Goal: Complete application form

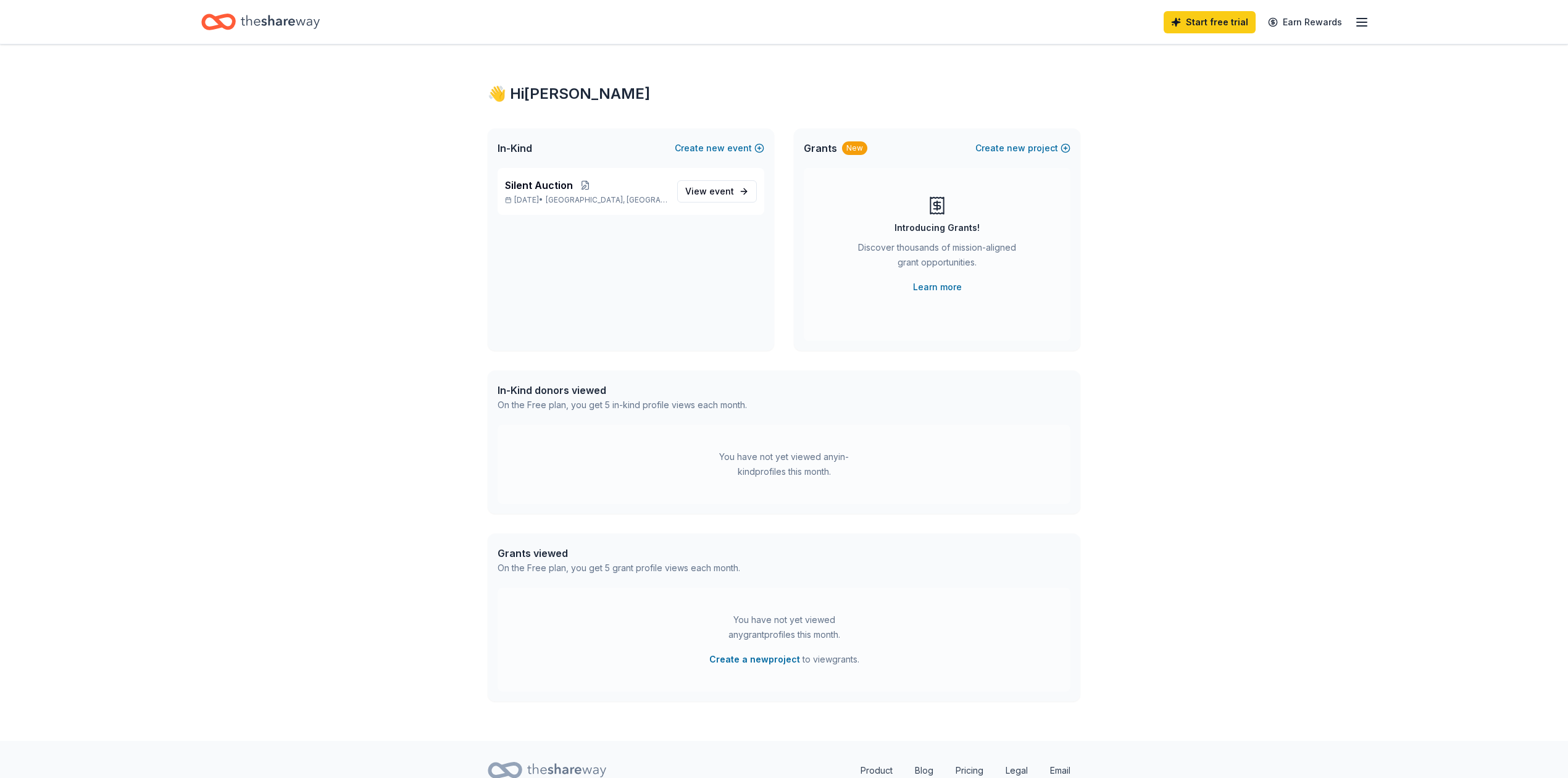
click at [445, 462] on div "👋 Hi [PERSON_NAME] In-Kind Create new event Silent Auction [DATE] • [GEOGRAPHIC…" at bounding box center [784, 392] width 1568 height 697
click at [1359, 21] on div "Start free trial Earn Rewards" at bounding box center [784, 22] width 1264 height 43
click at [1355, 21] on icon "button" at bounding box center [1362, 22] width 15 height 15
click at [1221, 104] on link "Account" at bounding box center [1202, 98] width 39 height 13
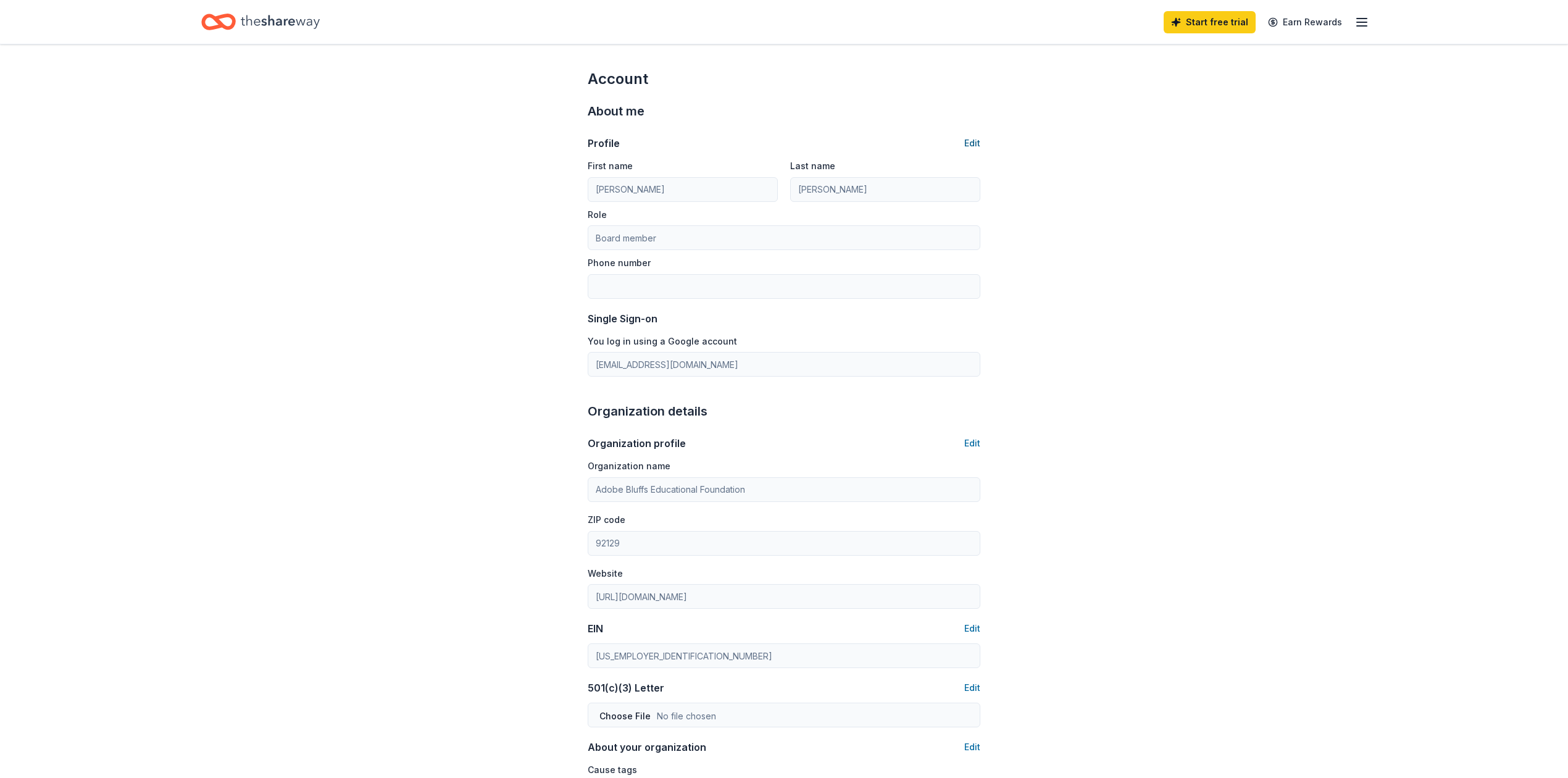
click at [965, 151] on button "Edit" at bounding box center [972, 143] width 16 height 15
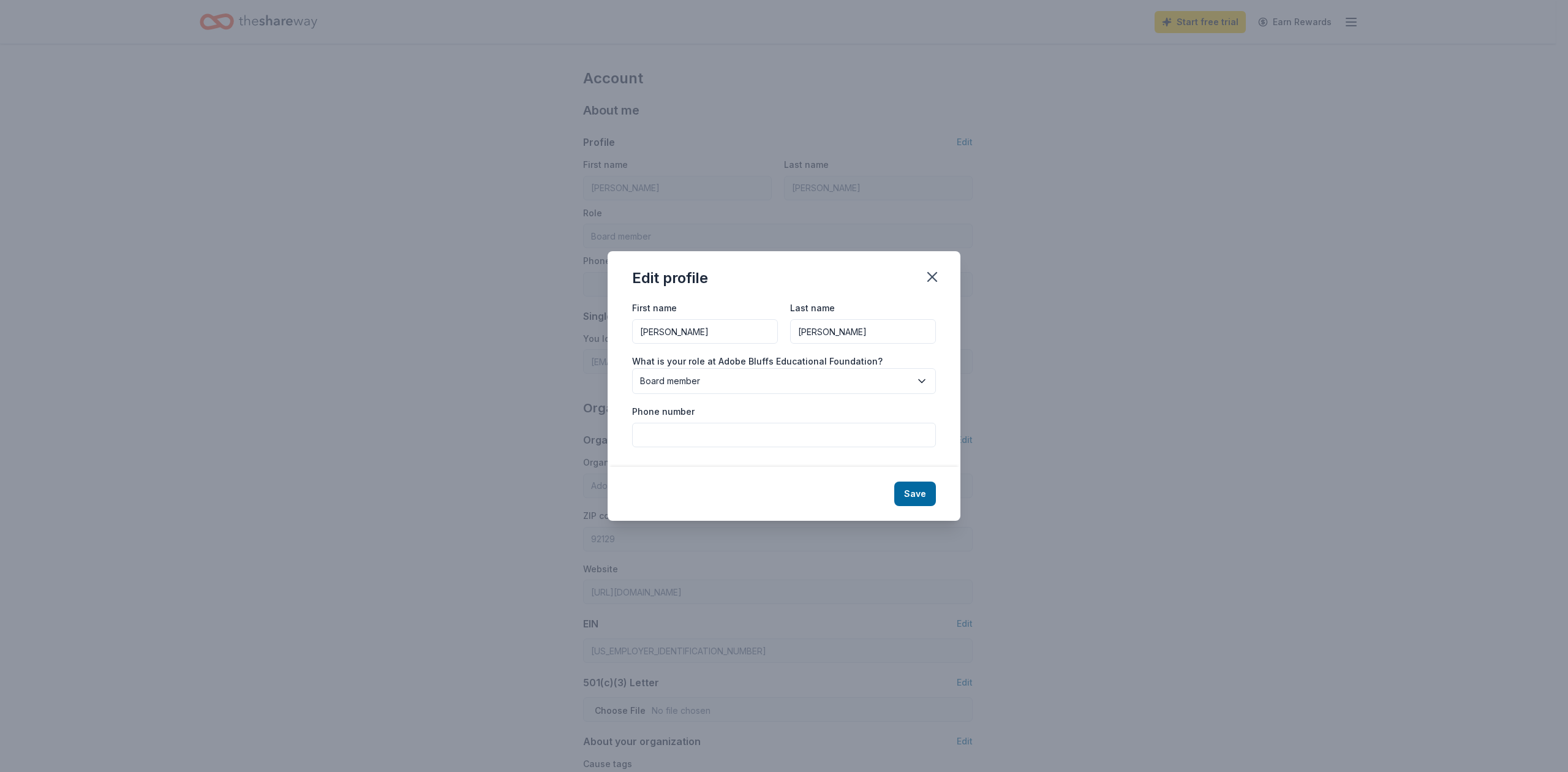
click at [709, 319] on input "Madeline" at bounding box center [704, 331] width 145 height 24
type input "Nelly"
type input "Chen"
click at [936, 506] on button "Save" at bounding box center [915, 494] width 42 height 24
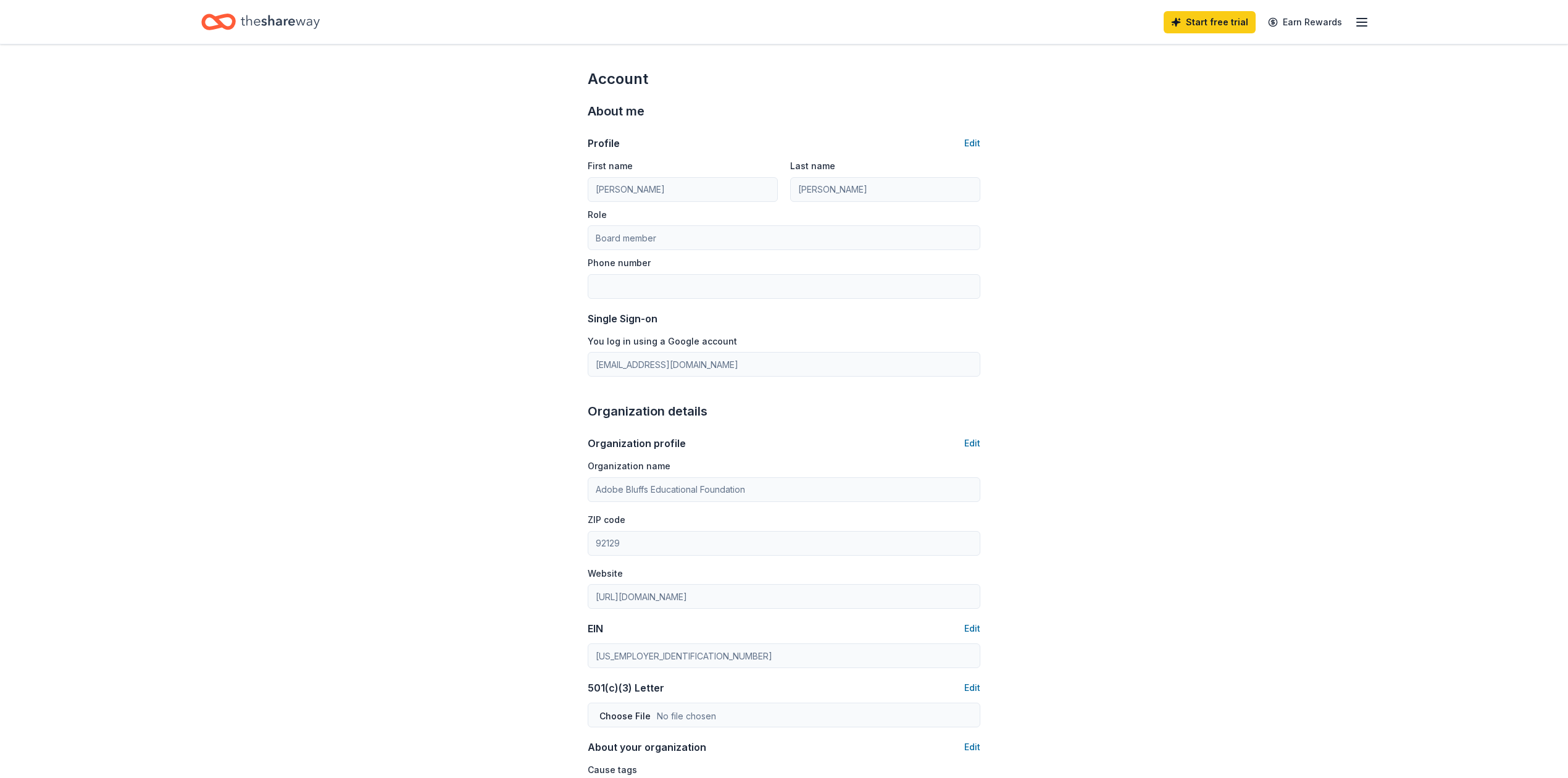
click at [408, 452] on div "Account About me Profile Edit First name Madeline Last name Bush Role Board mem…" at bounding box center [784, 575] width 1568 height 1063
type input "Nelly"
type input "Chen"
click at [281, 26] on icon "Home" at bounding box center [280, 21] width 79 height 13
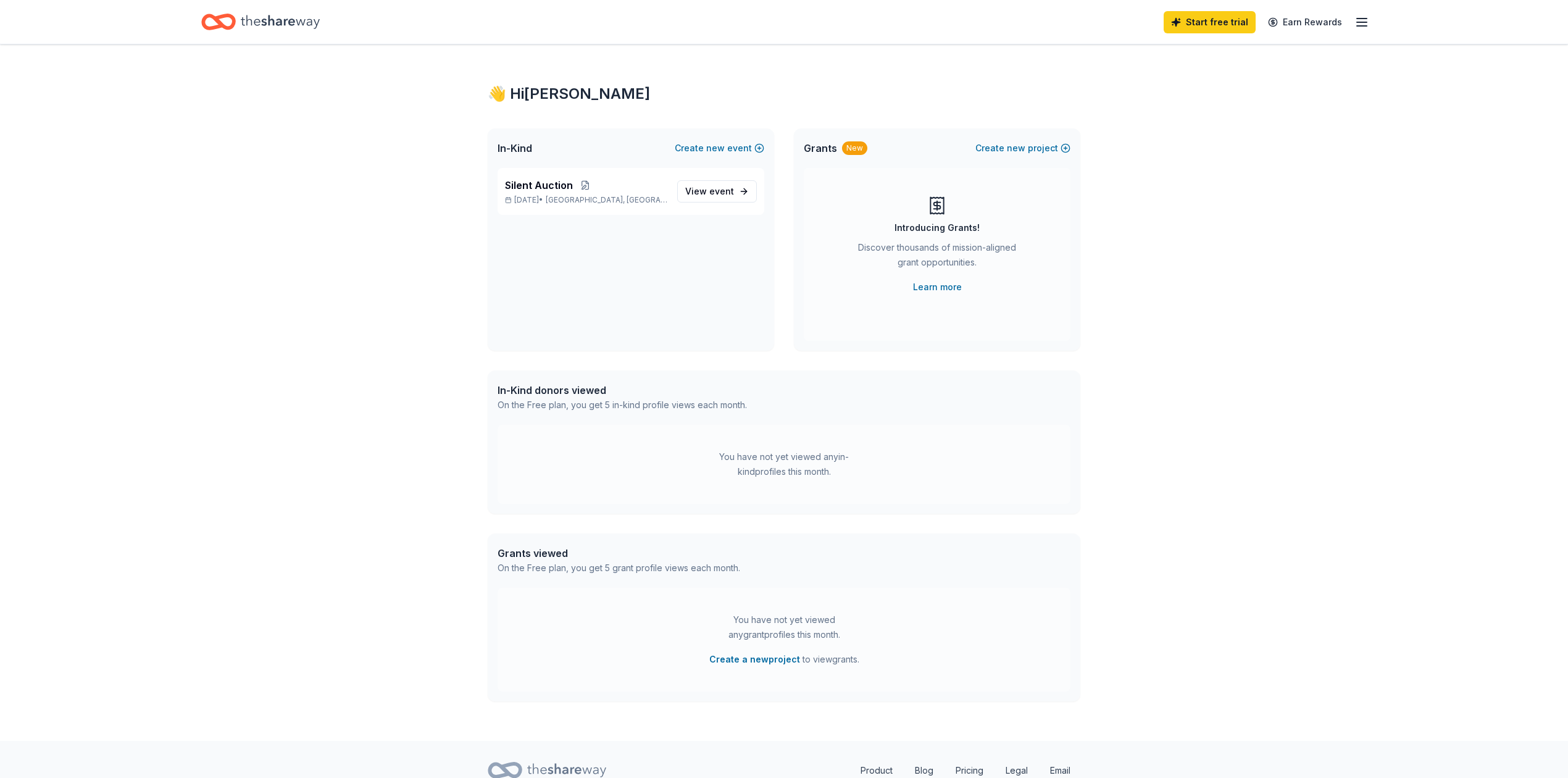
click at [320, 18] on icon "Home" at bounding box center [280, 22] width 79 height 25
click at [1205, 128] on div "👋 Hi Nelly In-Kind Create new event Silent Auction Dec 05, 2025 • San Diego, CA…" at bounding box center [784, 392] width 1568 height 697
click at [1357, 26] on line "button" at bounding box center [1362, 26] width 10 height 0
click at [917, 127] on div "👋 Hi Nelly In-Kind Create new event Silent Auction Dec 05, 2025 • San Diego, CA…" at bounding box center [784, 392] width 632 height 697
click at [532, 398] on div "In-Kind donors viewed" at bounding box center [622, 390] width 250 height 15
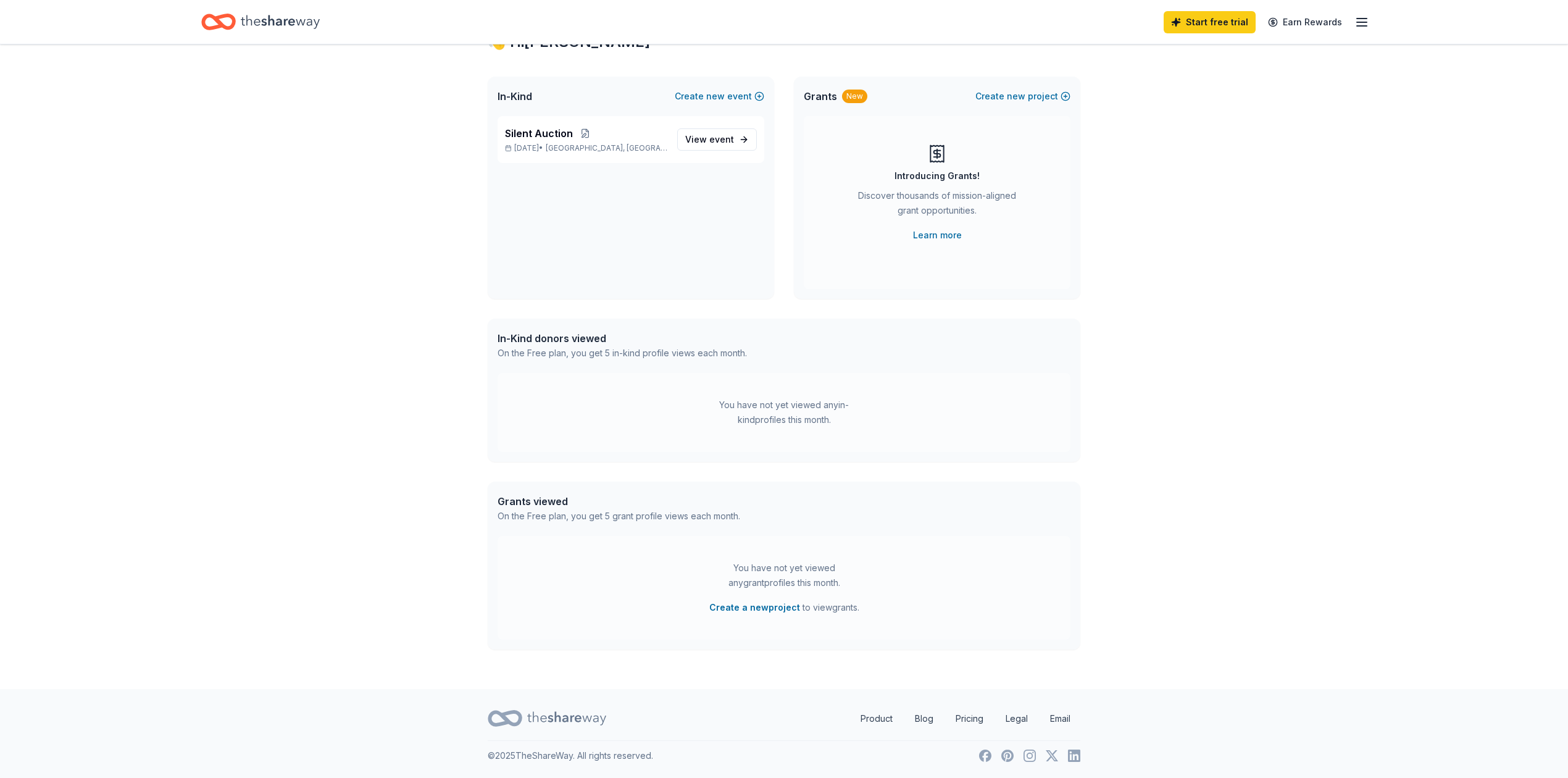
scroll to position [210, 0]
click at [234, 16] on icon "Home" at bounding box center [224, 22] width 19 height 13
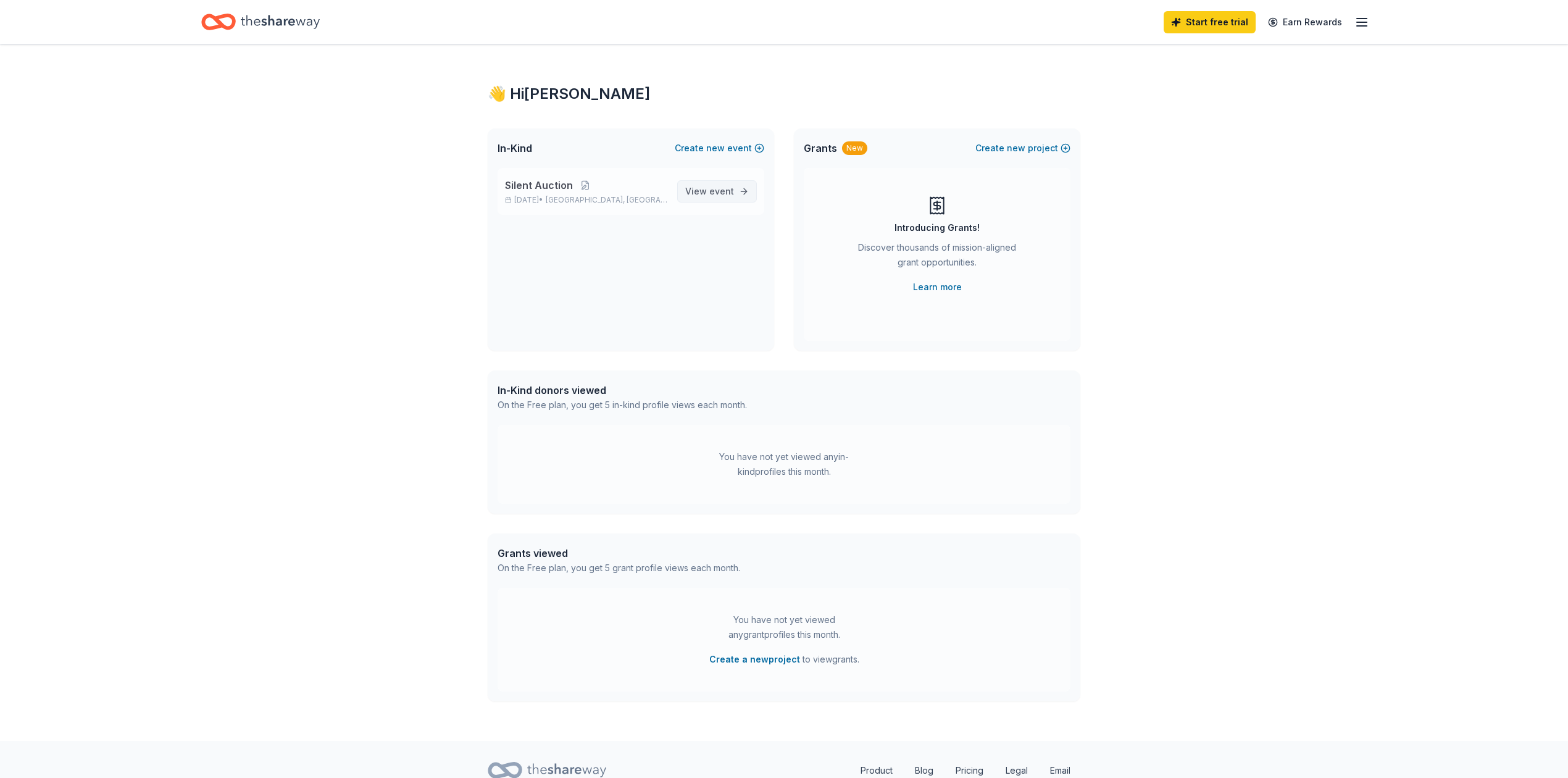
click at [685, 199] on span "View event" at bounding box center [710, 191] width 49 height 15
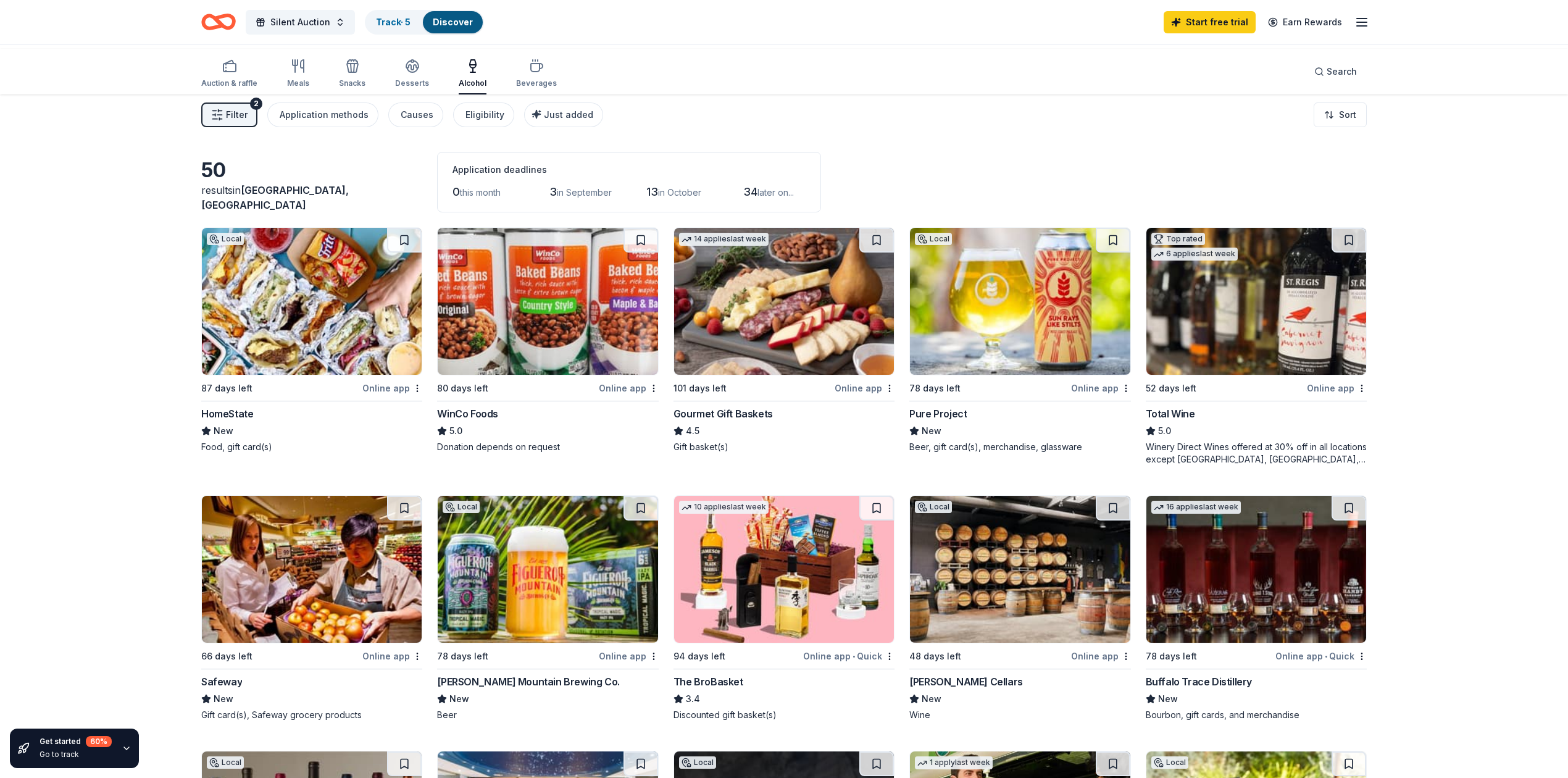
click at [257, 80] on div "Auction & raffle" at bounding box center [229, 74] width 56 height 29
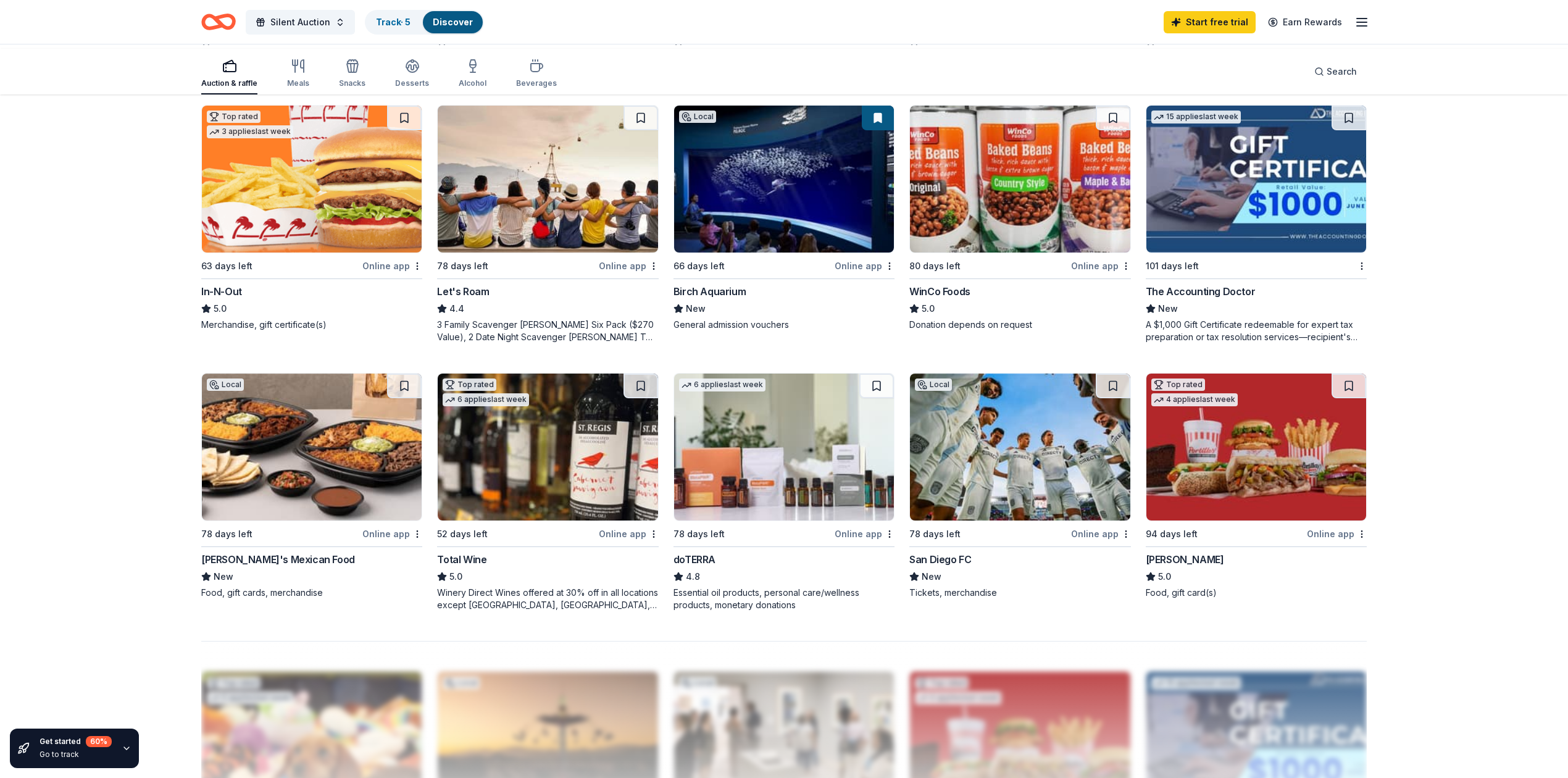
scroll to position [1152, 0]
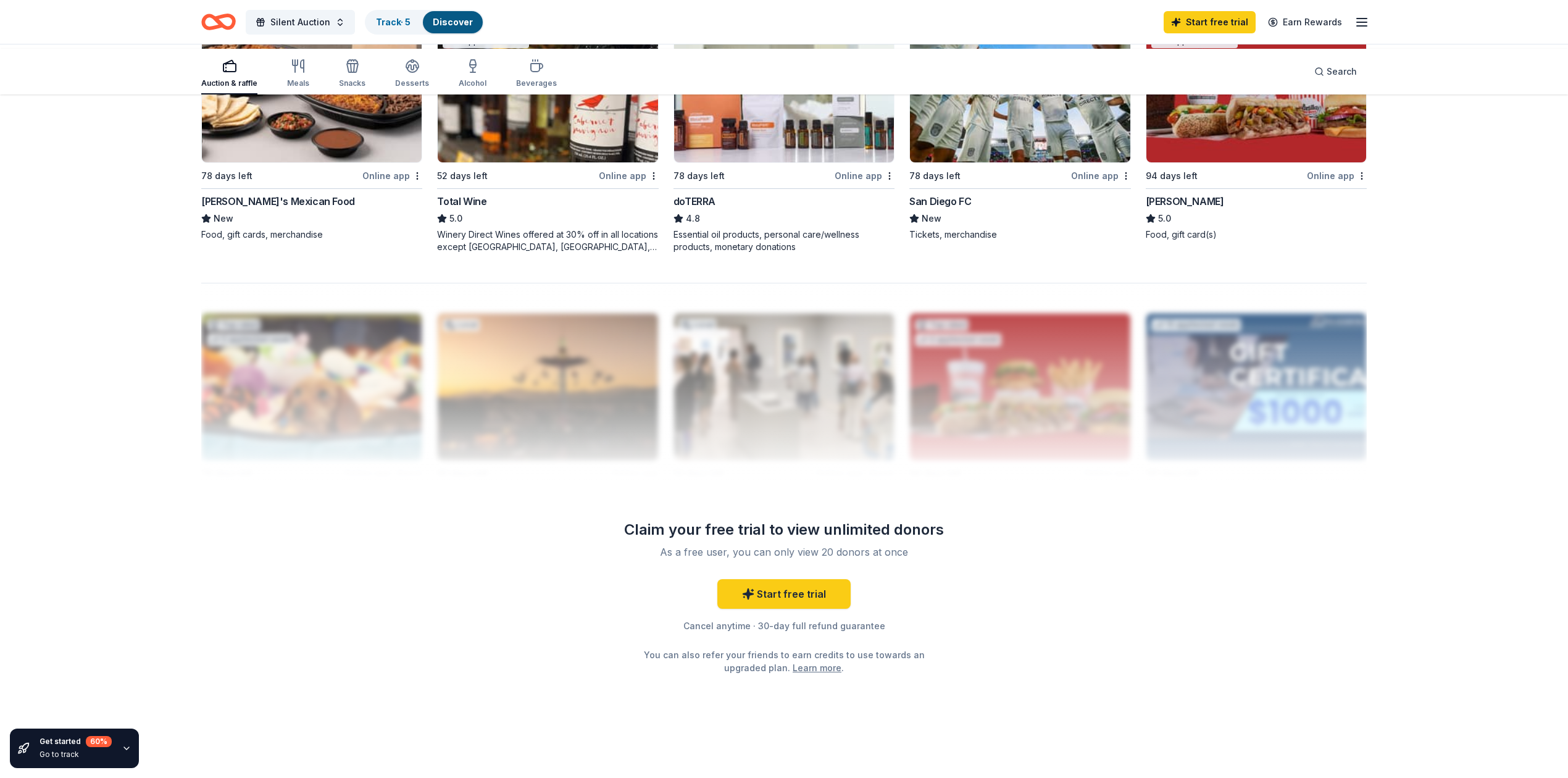
click at [343, 162] on img at bounding box center [311, 88] width 220 height 147
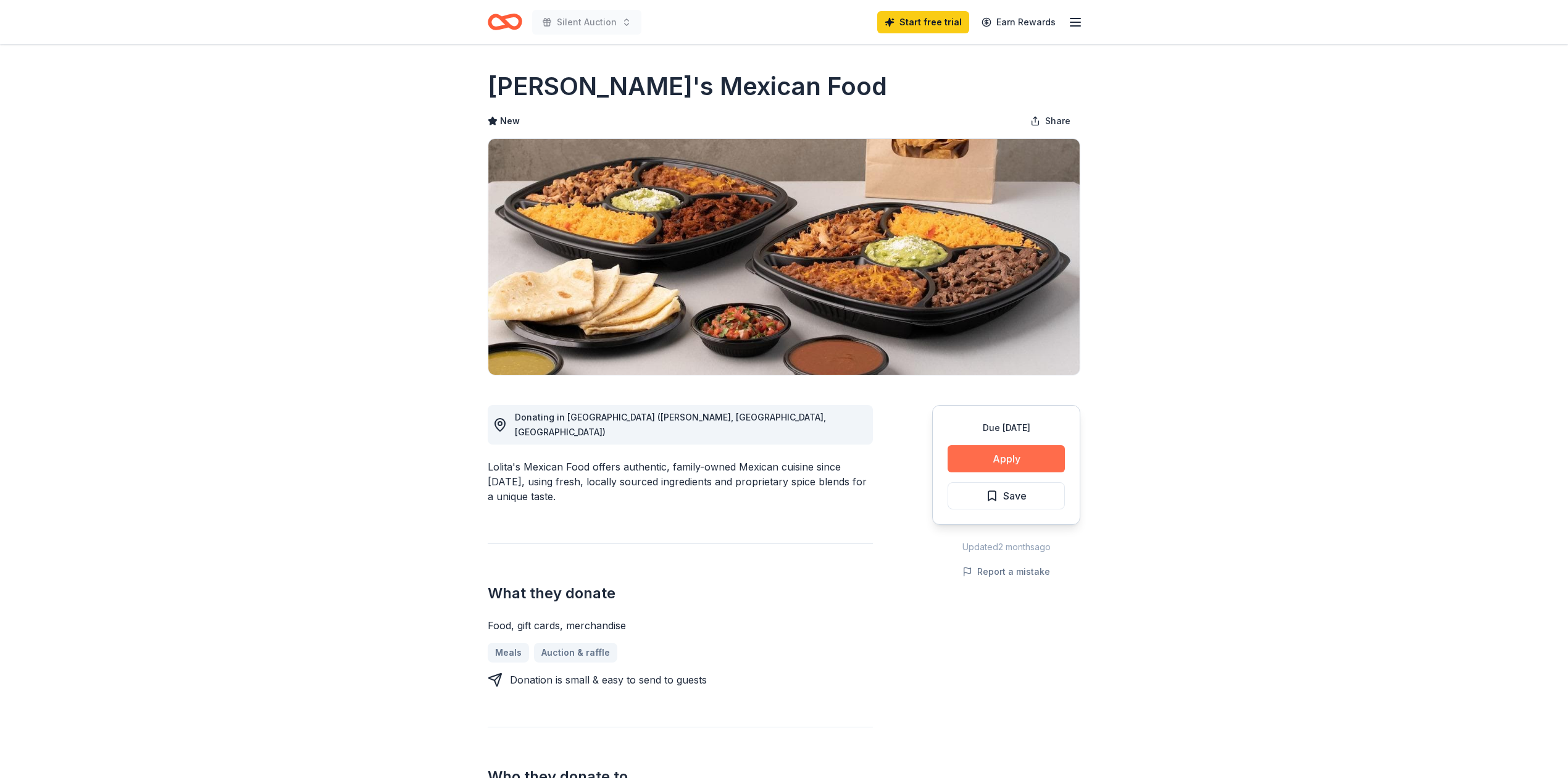
click at [1020, 472] on button "Apply" at bounding box center [1006, 458] width 117 height 27
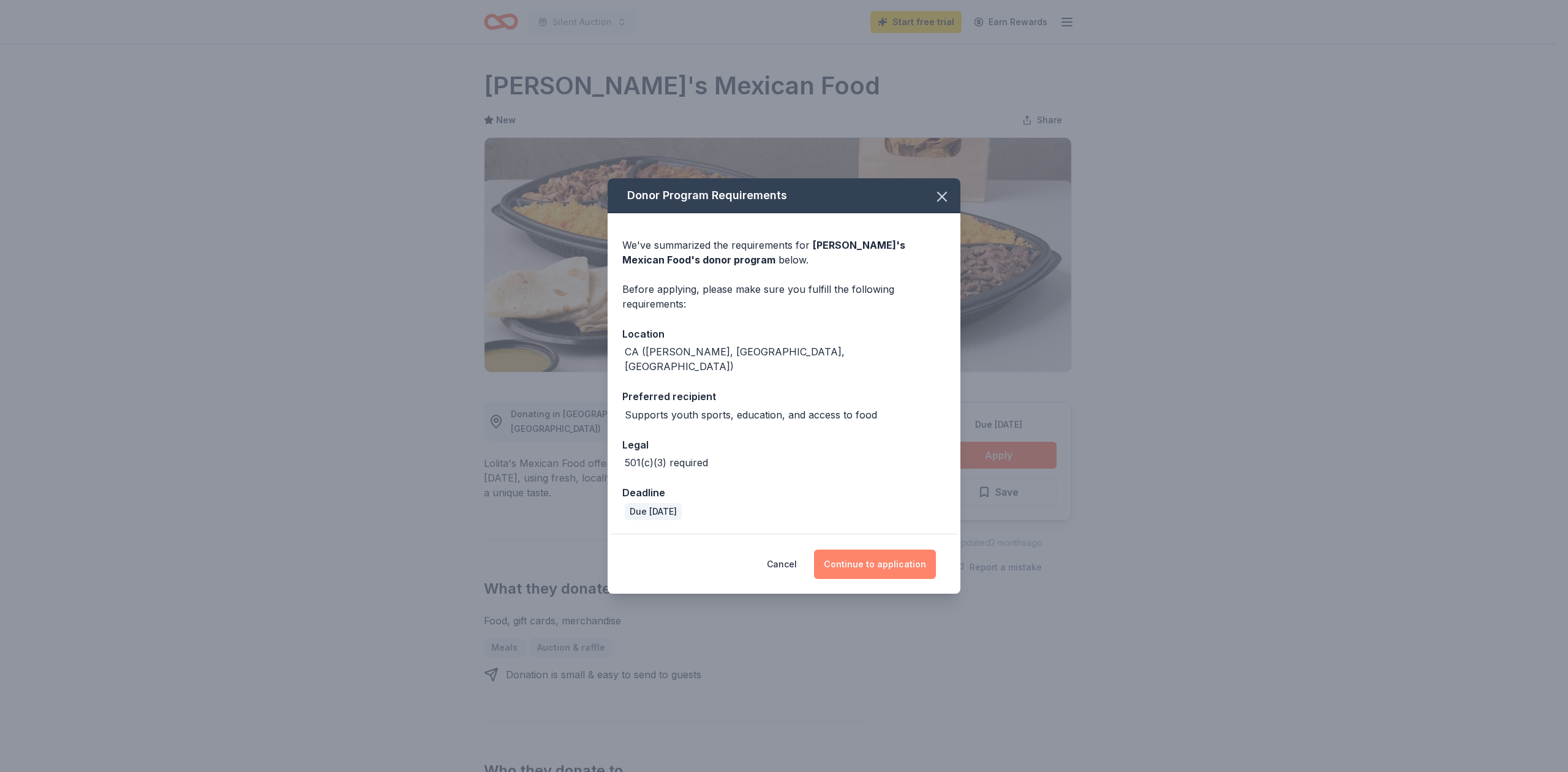
click at [905, 579] on button "Continue to application" at bounding box center [874, 564] width 122 height 29
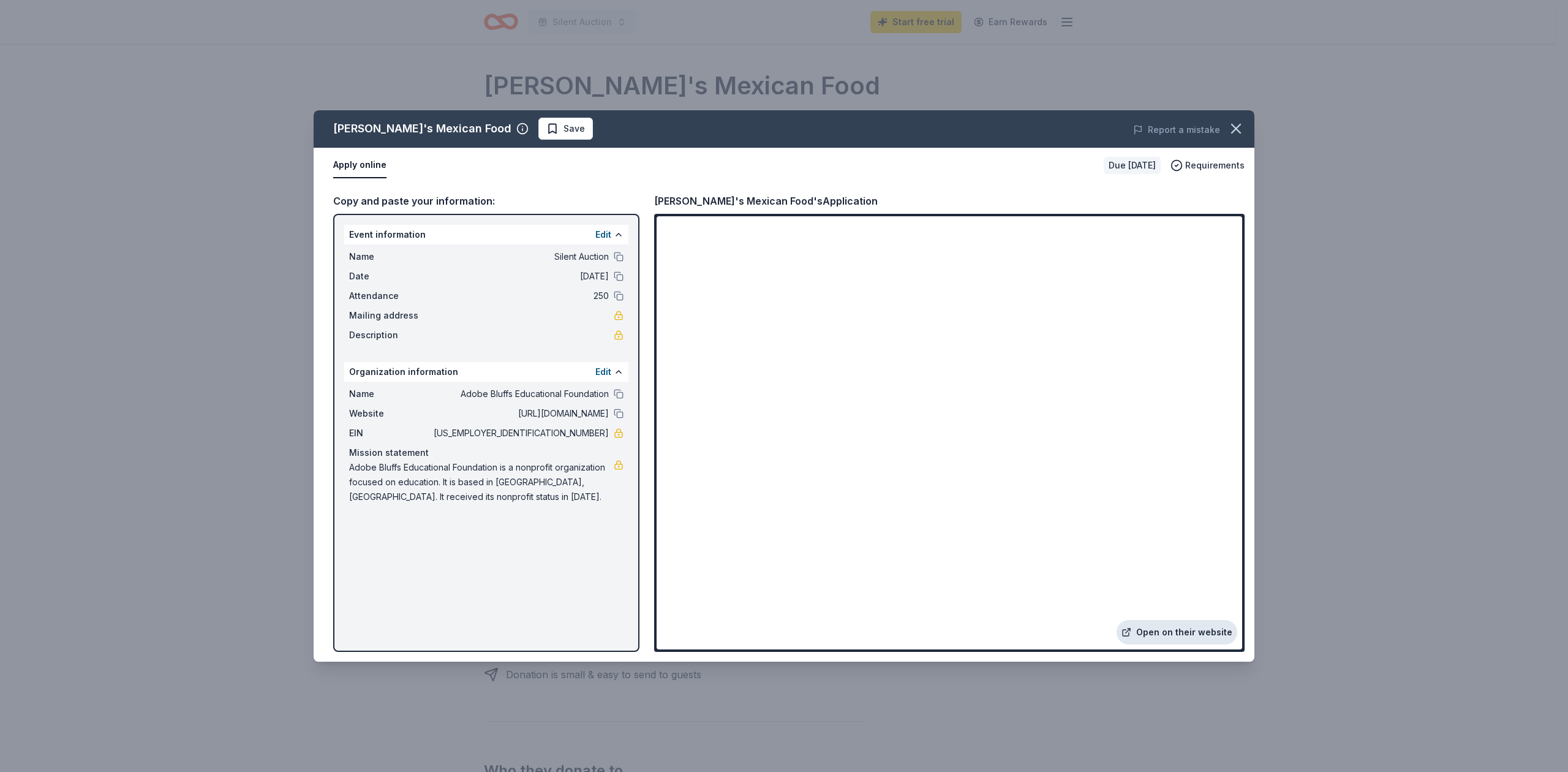
click at [1180, 626] on link "Open on their website" at bounding box center [1176, 632] width 120 height 24
